Goal: Task Accomplishment & Management: Use online tool/utility

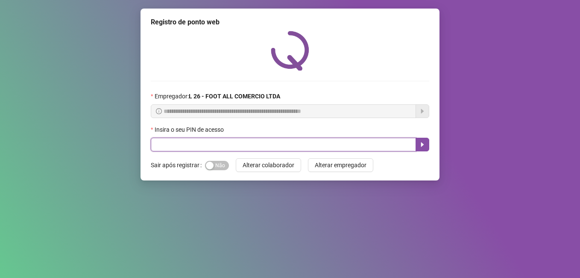
click at [240, 143] on input "text" at bounding box center [283, 144] width 265 height 14
type input "*****"
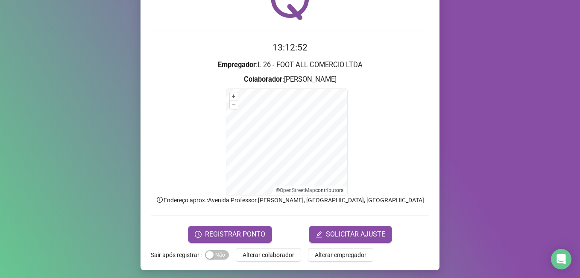
scroll to position [53, 0]
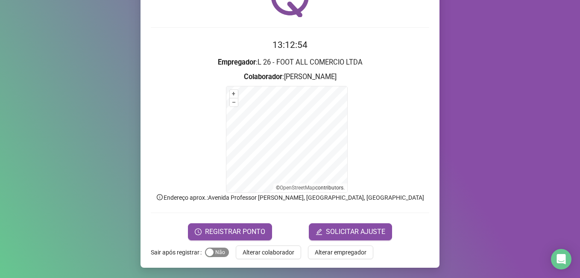
click at [218, 254] on span "Sim Não" at bounding box center [217, 251] width 24 height 9
click at [225, 234] on span "REGISTRAR PONTO" at bounding box center [235, 231] width 60 height 10
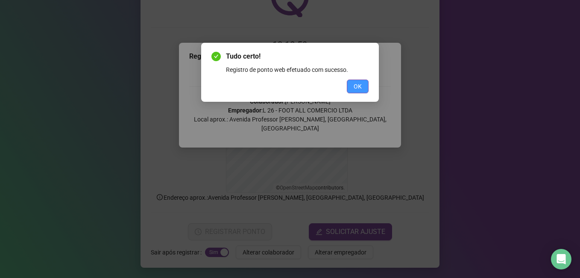
click at [360, 83] on span "OK" at bounding box center [358, 86] width 8 height 9
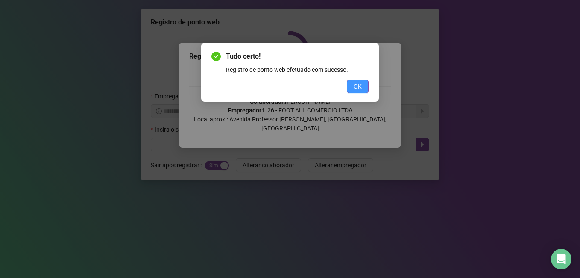
scroll to position [0, 0]
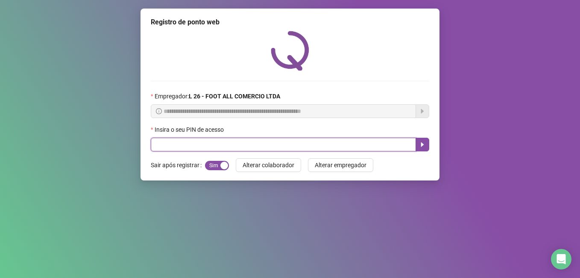
click at [266, 144] on input "text" at bounding box center [283, 144] width 265 height 14
type input "*****"
click at [421, 141] on icon "caret-right" at bounding box center [422, 144] width 7 height 7
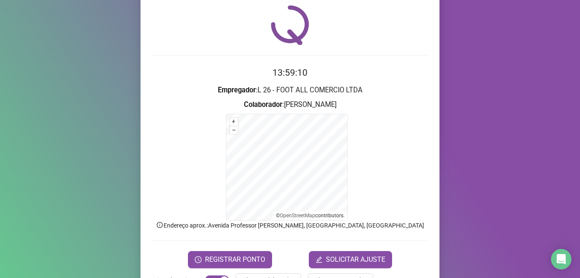
scroll to position [53, 0]
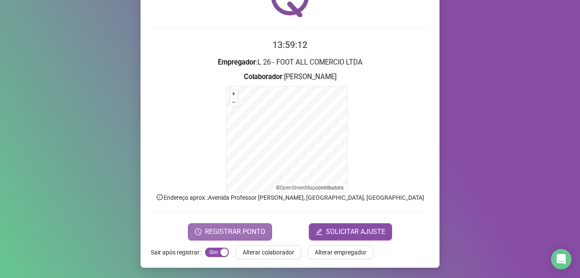
click at [233, 231] on span "REGISTRAR PONTO" at bounding box center [235, 231] width 60 height 10
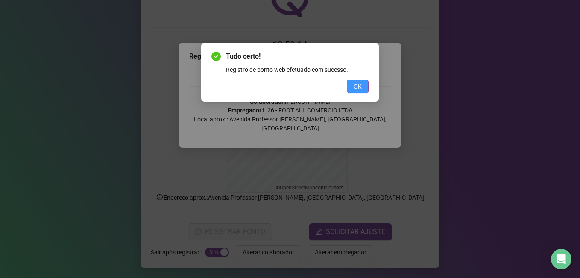
click at [354, 82] on span "OK" at bounding box center [358, 86] width 8 height 9
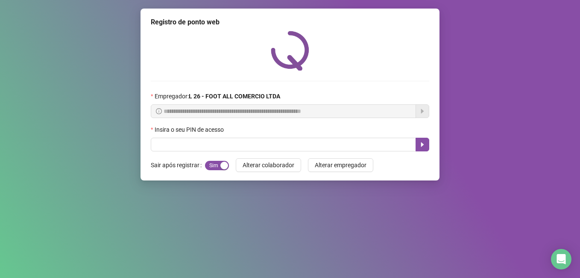
drag, startPoint x: 275, startPoint y: -32, endPoint x: 196, endPoint y: 57, distance: 118.8
click at [196, 57] on div at bounding box center [290, 51] width 278 height 40
click at [195, 140] on input "text" at bounding box center [283, 144] width 265 height 14
type input "*"
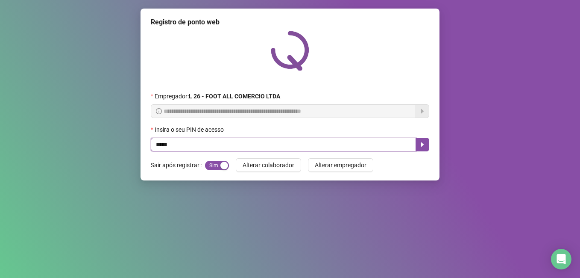
type input "*****"
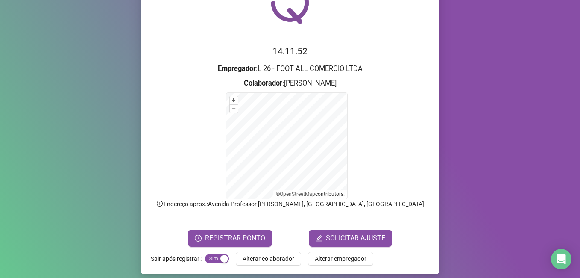
scroll to position [53, 0]
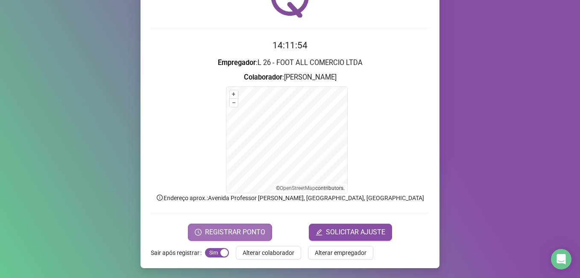
click at [219, 233] on span "REGISTRAR PONTO" at bounding box center [235, 232] width 60 height 10
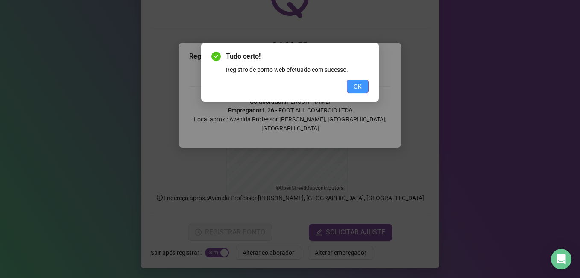
click at [360, 82] on span "OK" at bounding box center [358, 86] width 8 height 9
